Goal: Communication & Community: Ask a question

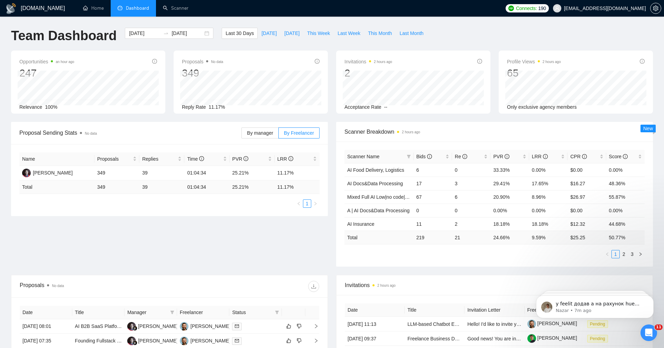
scroll to position [7210, 0]
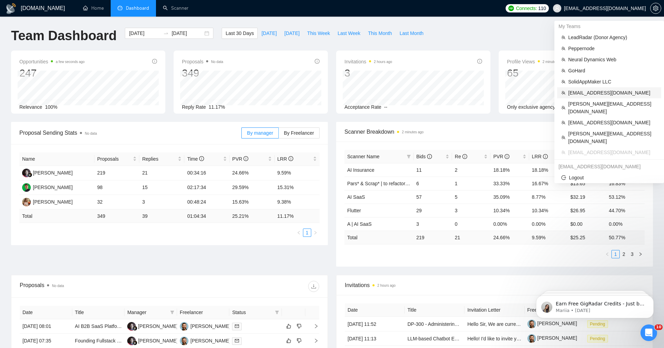
click at [615, 90] on span "mykyta.shevchenko@feelit.studio" at bounding box center [613, 93] width 89 height 8
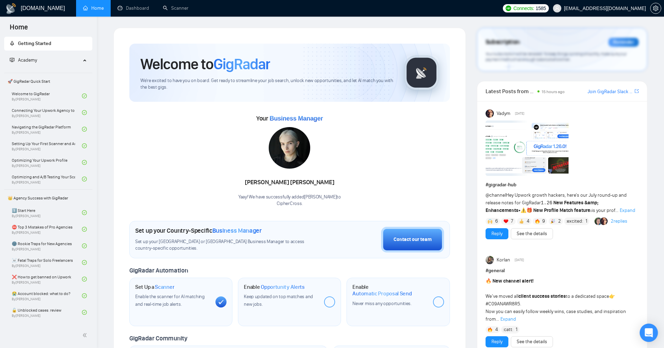
click at [648, 328] on div "Open Intercom Messenger" at bounding box center [649, 333] width 18 height 18
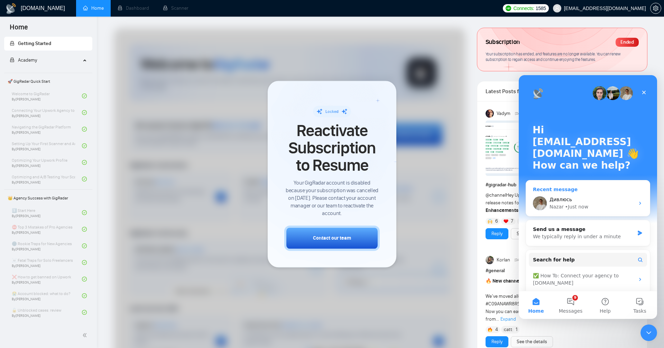
click at [581, 197] on div "Дивлюсь" at bounding box center [592, 199] width 85 height 7
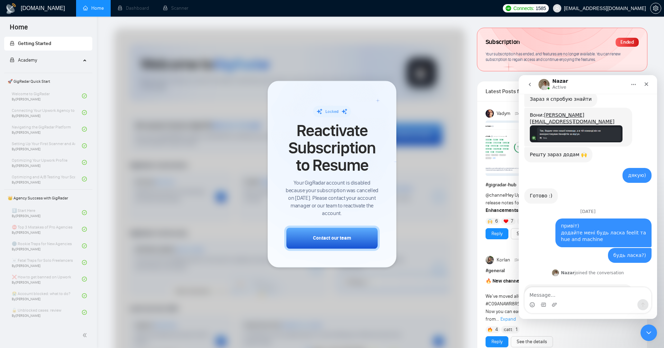
scroll to position [7333, 0]
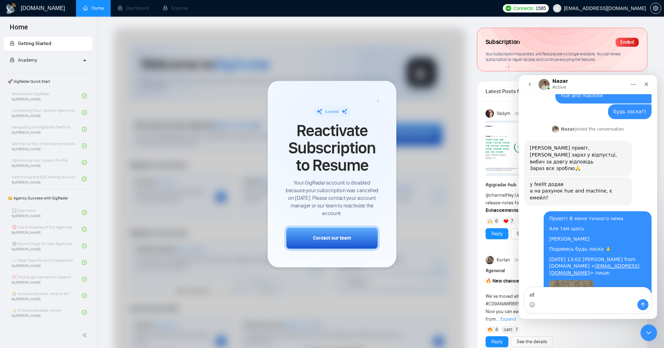
type textarea "n"
type textarea "там щось [EMAIL_ADDRESS][DOMAIN_NAME] (це по памяті)"
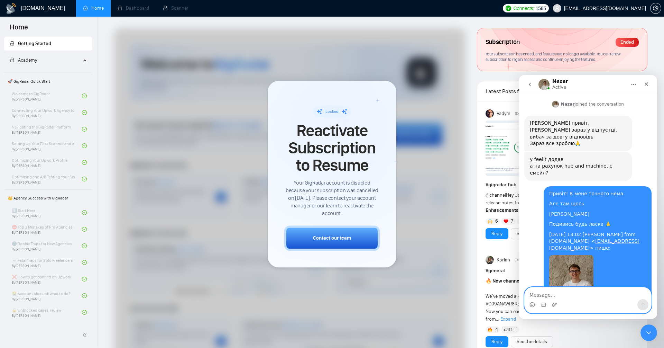
scroll to position [7376, 0]
